Goal: Check status: Check status

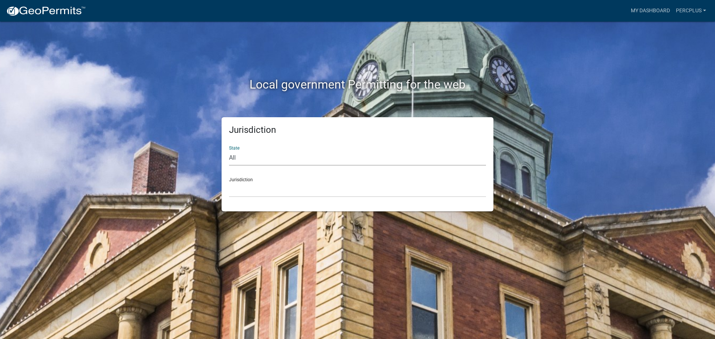
click at [257, 158] on select "All [US_STATE] [US_STATE] [US_STATE] [US_STATE] [US_STATE] [US_STATE] [US_STATE…" at bounding box center [357, 158] width 257 height 15
select select "[US_STATE]"
click at [229, 151] on select "All [US_STATE] [US_STATE] [US_STATE] [US_STATE] [US_STATE] [US_STATE] [US_STATE…" at bounding box center [357, 158] width 257 height 15
click at [248, 180] on div "Jurisdiction Becker County, Minnesota Benton County, Minnesota Carlton County, …" at bounding box center [357, 185] width 257 height 26
click at [248, 188] on select "[GEOGRAPHIC_DATA], [US_STATE] [GEOGRAPHIC_DATA], [US_STATE] [GEOGRAPHIC_DATA], …" at bounding box center [357, 189] width 257 height 15
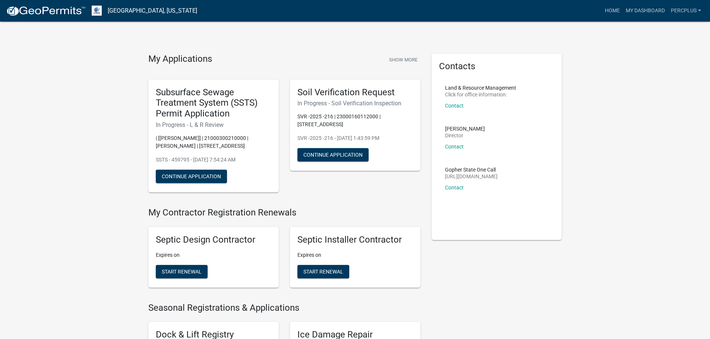
click at [244, 138] on p "| [[PERSON_NAME]] | 21000300210000 | [PERSON_NAME] | [STREET_ADDRESS]" at bounding box center [213, 142] width 115 height 16
click at [644, 7] on link "My Dashboard" at bounding box center [644, 11] width 45 height 14
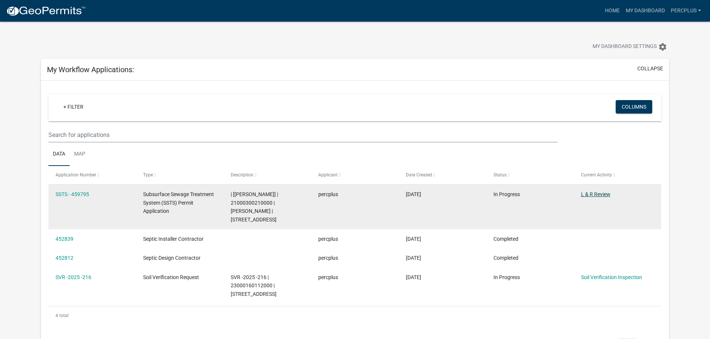
click at [588, 193] on link "L & R Review" at bounding box center [595, 194] width 29 height 6
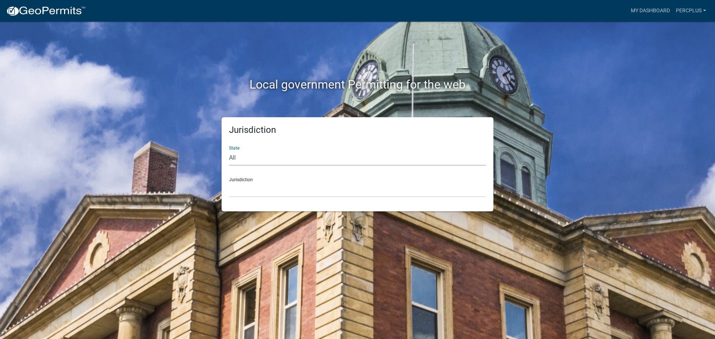
click at [244, 155] on select "All [US_STATE] [US_STATE] [US_STATE] [US_STATE] [US_STATE] [US_STATE] [US_STATE…" at bounding box center [357, 158] width 257 height 15
select select "[US_STATE]"
click at [229, 151] on select "All [US_STATE] [US_STATE] [US_STATE] [US_STATE] [US_STATE] [US_STATE] [US_STATE…" at bounding box center [357, 158] width 257 height 15
click at [245, 194] on select "[GEOGRAPHIC_DATA], [US_STATE] [GEOGRAPHIC_DATA], [US_STATE] [GEOGRAPHIC_DATA], …" at bounding box center [357, 189] width 257 height 15
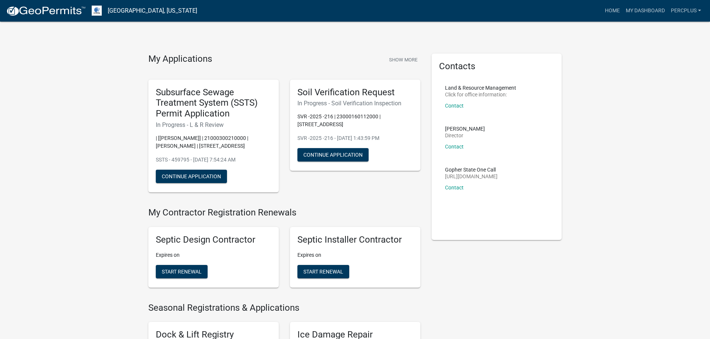
click at [215, 108] on h5 "Subsurface Sewage Treatment System (SSTS) Permit Application" at bounding box center [213, 103] width 115 height 32
click at [250, 159] on p "SSTS - 459795 - [DATE] 7:54:24 AM" at bounding box center [213, 160] width 115 height 8
click at [655, 7] on link "My Dashboard" at bounding box center [644, 11] width 45 height 14
